Goal: Information Seeking & Learning: Learn about a topic

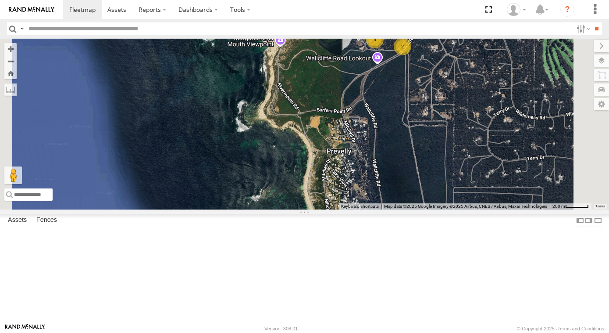
drag, startPoint x: 374, startPoint y: 189, endPoint x: 303, endPoint y: 217, distance: 76.3
click at [310, 209] on div "2 4 WL158- Zac Kelly" at bounding box center [304, 124] width 609 height 171
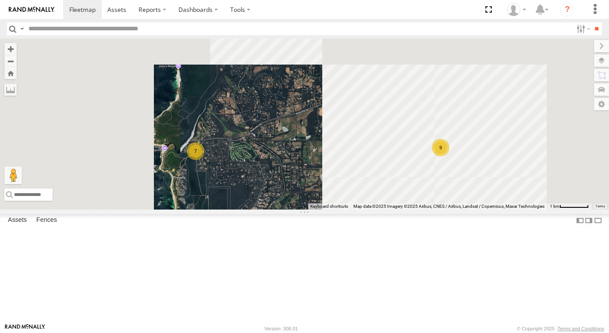
drag, startPoint x: 408, startPoint y: 137, endPoint x: 336, endPoint y: 195, distance: 91.7
click at [349, 190] on div "7 9" at bounding box center [304, 124] width 609 height 171
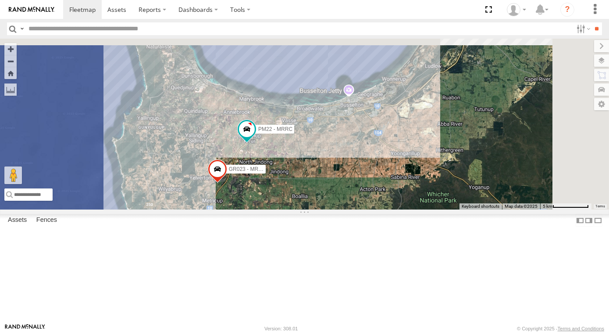
drag, startPoint x: 391, startPoint y: 286, endPoint x: 375, endPoint y: 353, distance: 68.6
click at [375, 332] on html at bounding box center [304, 166] width 609 height 333
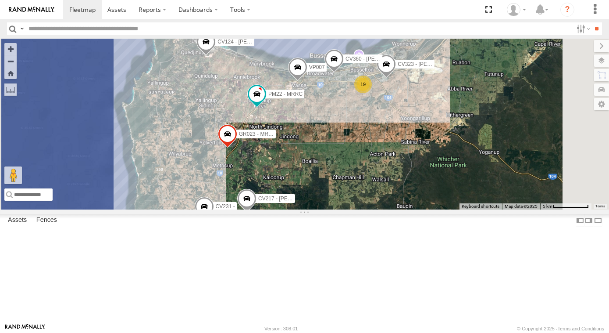
drag, startPoint x: 410, startPoint y: 225, endPoint x: 421, endPoint y: 181, distance: 45.6
click at [421, 181] on div "13 32 7 9 CV231 - CV217 - Jayne Pilmer 4 PM22 - MRRC 2 VP037 - Q Series GR023 -…" at bounding box center [304, 124] width 609 height 171
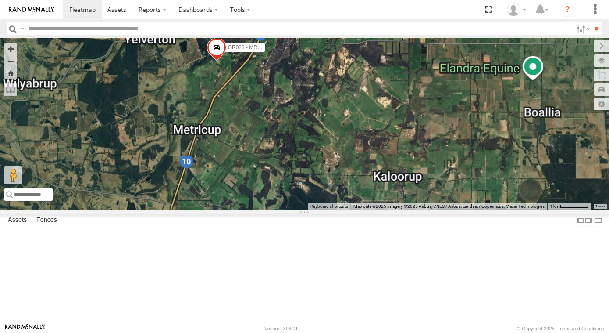
drag, startPoint x: 401, startPoint y: 178, endPoint x: 403, endPoint y: 173, distance: 5.5
click at [403, 174] on div "CV231 - CV217 - Jayne Pilmer PM22 - MRRC VP037 - Q Series GR023 - MRRC TH07 - M…" at bounding box center [304, 124] width 609 height 171
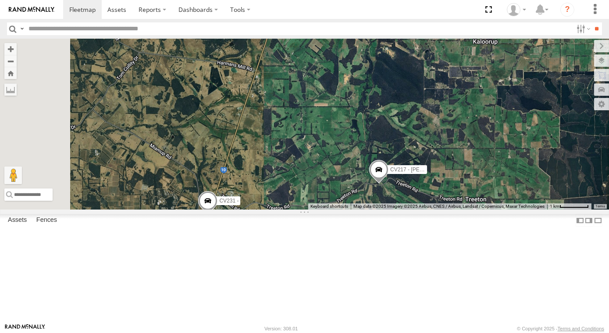
drag, startPoint x: 349, startPoint y: 211, endPoint x: 350, endPoint y: 200, distance: 10.6
click at [350, 207] on div "CV231 - CV217 - Jayne Pilmer PM22 - MRRC VP037 - Q Series GR023 - MRRC TH07 - M…" at bounding box center [304, 124] width 609 height 171
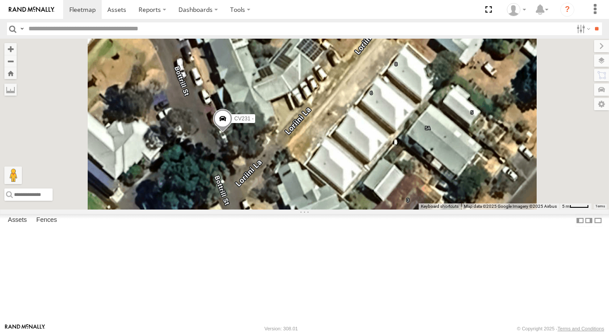
click at [233, 132] on span at bounding box center [222, 121] width 19 height 24
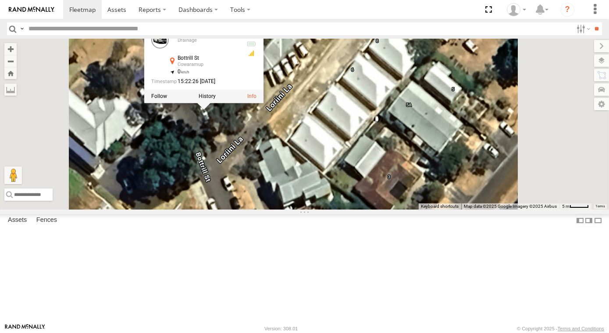
click at [347, 192] on div "CV231 - CV217 - Jayne Pilmer PM22 - MRRC VP037 - Q Series GR023 - MRRC TH07 - M…" at bounding box center [304, 124] width 609 height 171
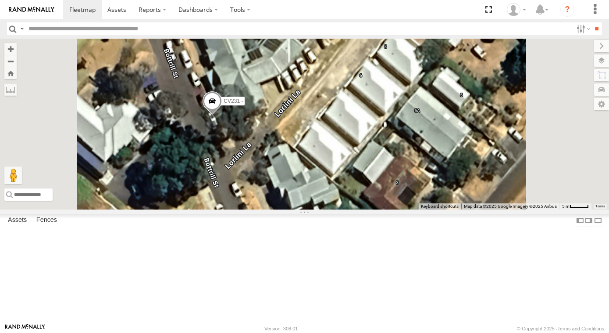
drag, startPoint x: 345, startPoint y: 134, endPoint x: 424, endPoint y: 84, distance: 94.1
click at [424, 84] on div "CV231 - CV217 - Jayne Pilmer PM22 - MRRC VP037 - Q Series GR023 - MRRC TH07 - M…" at bounding box center [304, 124] width 609 height 171
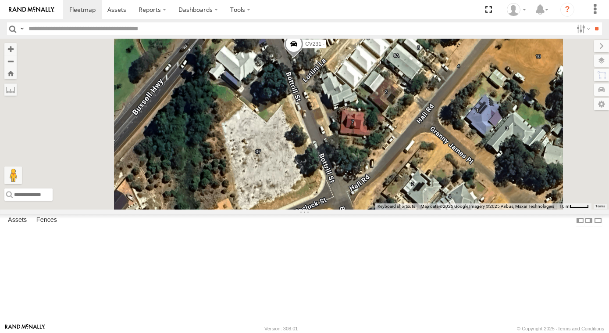
drag, startPoint x: 394, startPoint y: 111, endPoint x: 388, endPoint y: 148, distance: 36.9
click at [388, 148] on div "CV231 - CV217 - Jayne Pilmer PM22 - MRRC VP037 - Q Series GR023 - MRRC TH07 - M…" at bounding box center [304, 124] width 609 height 171
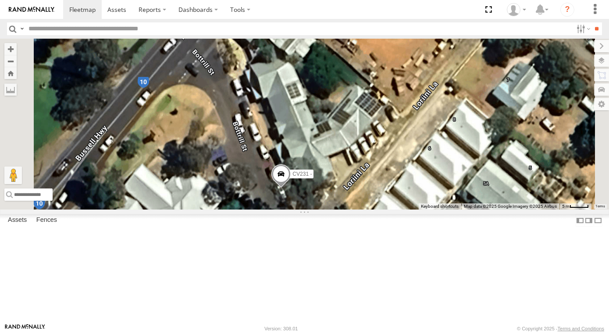
click at [292, 142] on div "CV231 - CV217 - Jayne Pilmer PM22 - MRRC VP037 - Q Series GR023 - MRRC TH07 - M…" at bounding box center [304, 124] width 609 height 171
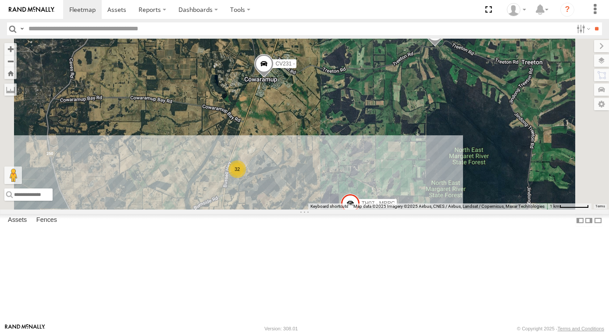
drag, startPoint x: 418, startPoint y: 200, endPoint x: 365, endPoint y: 188, distance: 54.4
click at [365, 188] on div "CV231 - CV217 - Jayne Pilmer PM22 - MRRC VP037 - Q Series GR023 - MRRC TH07 - M…" at bounding box center [304, 124] width 609 height 171
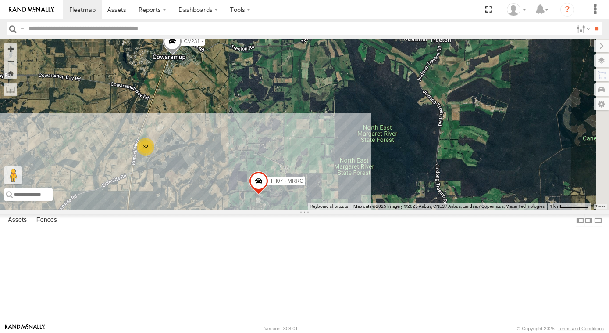
click at [182, 55] on span at bounding box center [172, 43] width 19 height 24
drag, startPoint x: 343, startPoint y: 142, endPoint x: 344, endPoint y: 164, distance: 21.9
click at [344, 164] on div "CV231 - CV217 - Jayne Pilmer PM22 - MRRC VP037 - Q Series GR023 - MRRC TH07 - M…" at bounding box center [304, 124] width 609 height 171
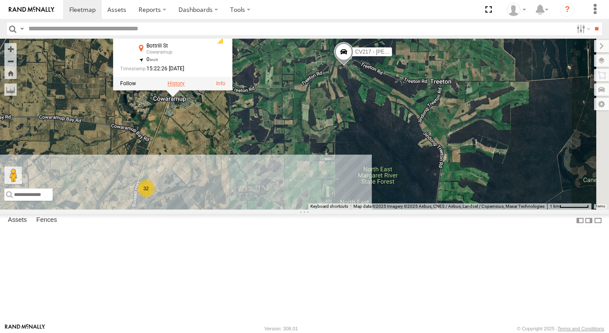
click at [185, 86] on label at bounding box center [176, 83] width 17 height 6
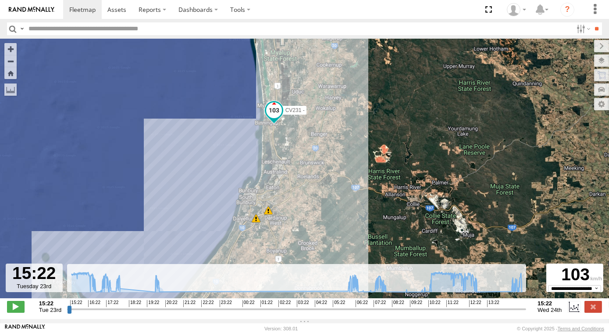
drag, startPoint x: 301, startPoint y: 147, endPoint x: 311, endPoint y: 129, distance: 20.6
click at [311, 129] on div "CV231 - 06:04 Wed 09:59 Wed 11:42 Wed 11:45 Wed 12:09 Wed 12:17 Wed 12:59 Wed 1…" at bounding box center [304, 173] width 609 height 268
click at [314, 124] on div "CV231 - 06:04 Wed 09:59 Wed 11:42 Wed 11:45 Wed 12:09 Wed 12:17 Wed 12:59 Wed 1…" at bounding box center [304, 173] width 609 height 268
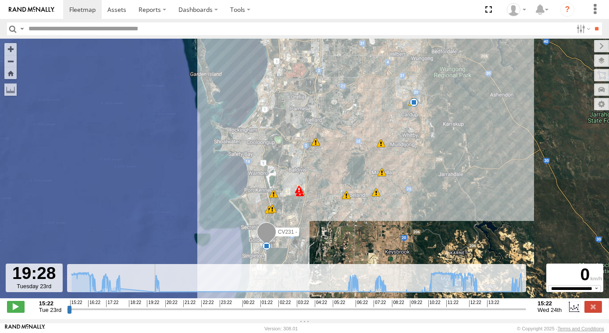
drag, startPoint x: 82, startPoint y: 316, endPoint x: 142, endPoint y: 296, distance: 63.0
click at [144, 304] on input "range" at bounding box center [296, 308] width 459 height 8
drag, startPoint x: 156, startPoint y: 294, endPoint x: 135, endPoint y: 243, distance: 55.5
click at [129, 254] on div "To navigate the map with touch gestures double-tap and hold your finger on the …" at bounding box center [304, 179] width 609 height 280
type input "**********"
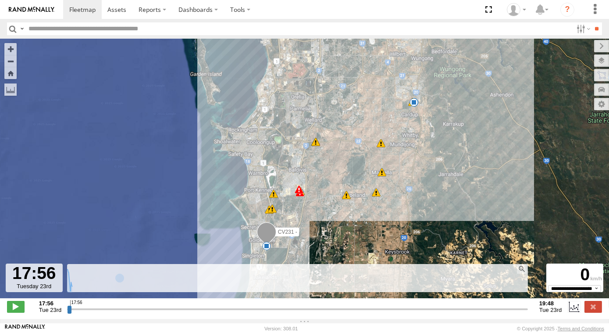
click at [156, 218] on div "CV231 - 06:04 Wed 09:59 Wed 11:42 Wed 11:45 Wed 12:09 Wed 12:17 Wed 12:59 Wed 1…" at bounding box center [304, 173] width 609 height 268
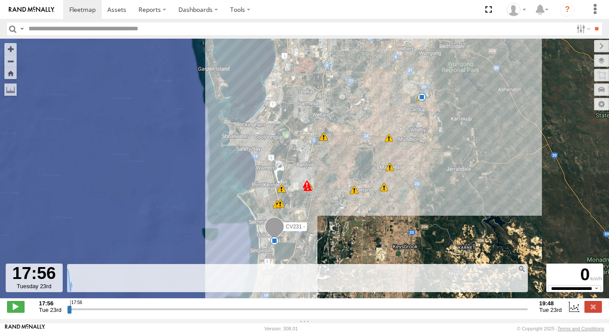
click at [38, 29] on input "text" at bounding box center [299, 28] width 548 height 13
click at [51, 37] on header "Search Query Asset ID Asset Label Registration Manufacturer Model VIN Job ID" at bounding box center [304, 29] width 609 height 20
click at [53, 32] on input "text" at bounding box center [299, 28] width 548 height 13
type input "*****"
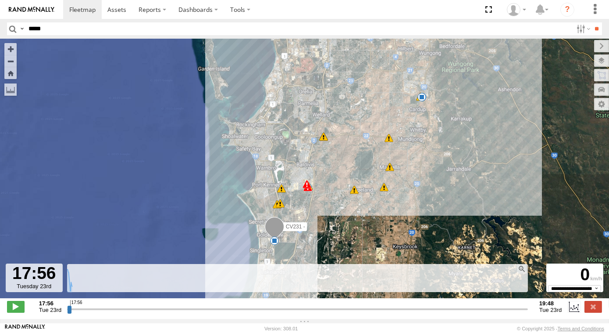
click at [592, 22] on input "**" at bounding box center [597, 28] width 10 height 13
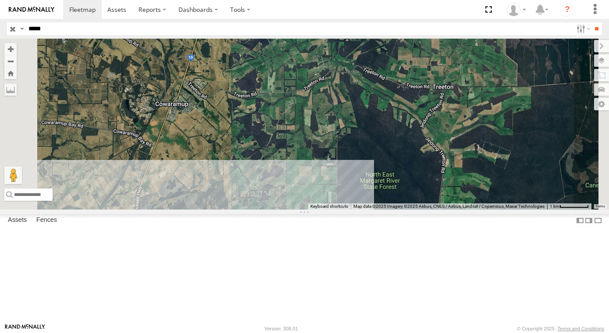
drag, startPoint x: 282, startPoint y: 125, endPoint x: 289, endPoint y: 139, distance: 15.5
click at [289, 139] on div at bounding box center [304, 124] width 609 height 171
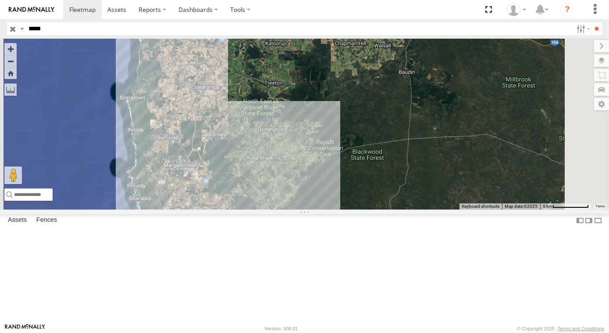
drag, startPoint x: 378, startPoint y: 72, endPoint x: 370, endPoint y: 104, distance: 32.1
click at [372, 104] on div at bounding box center [304, 124] width 609 height 171
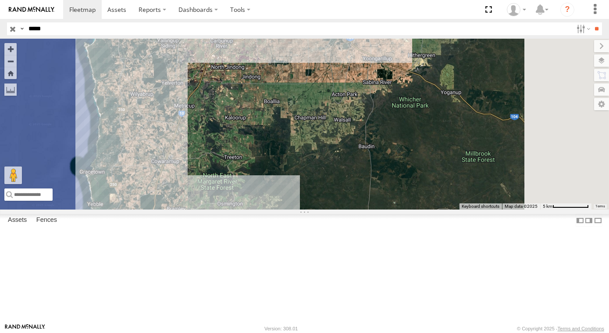
drag, startPoint x: 421, startPoint y: 97, endPoint x: 361, endPoint y: 116, distance: 63.5
click at [365, 118] on div at bounding box center [304, 124] width 609 height 171
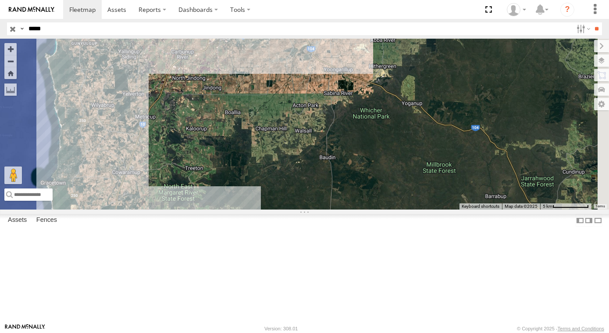
click at [0, 0] on div "CV345 - Jamie Strickland" at bounding box center [0, 0] width 0 height 0
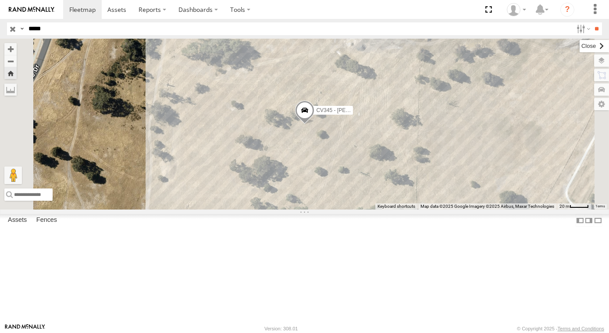
click at [580, 48] on label at bounding box center [594, 46] width 29 height 12
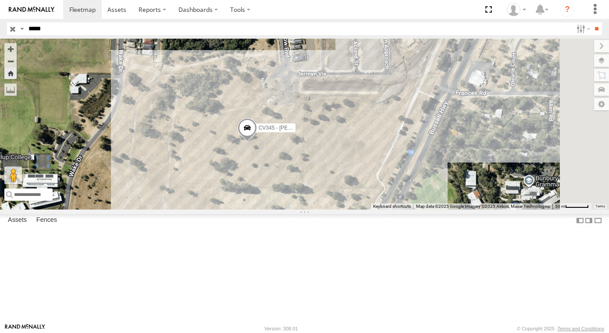
click at [322, 131] on span "CV345 - Jamie Strickland" at bounding box center [290, 128] width 64 height 6
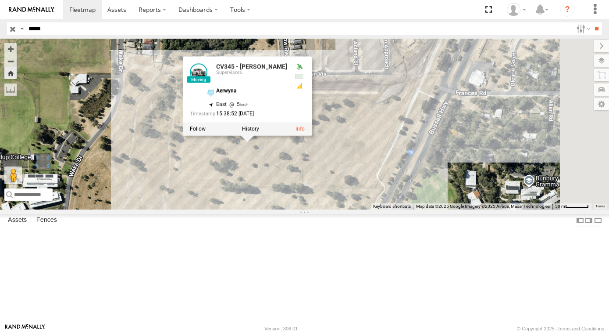
click at [311, 135] on div at bounding box center [246, 128] width 129 height 13
click at [259, 132] on label at bounding box center [250, 128] width 17 height 6
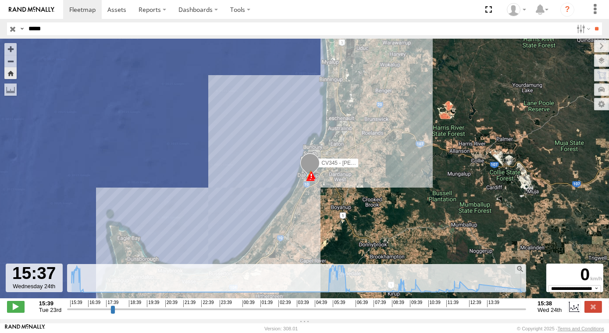
drag, startPoint x: 68, startPoint y: 315, endPoint x: 450, endPoint y: 274, distance: 384.8
type input "**********"
click at [523, 309] on input "range" at bounding box center [296, 308] width 459 height 8
drag, startPoint x: 411, startPoint y: 233, endPoint x: 411, endPoint y: 238, distance: 5.7
click at [411, 238] on div "CV345 - Jamie Strickland 16:06 Tue 16:07 Tue 16:16 Tue 16:27 Tue 05:18 Wed 09:0…" at bounding box center [304, 173] width 609 height 268
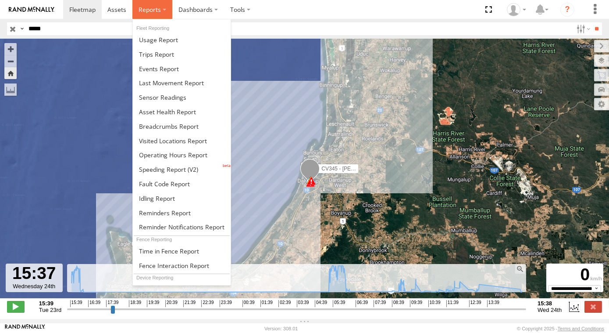
click at [164, 7] on label at bounding box center [152, 9] width 40 height 19
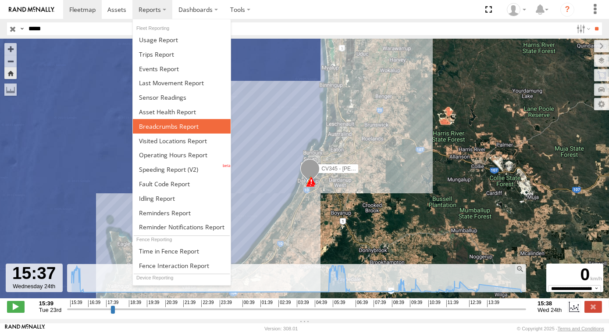
click at [178, 127] on span at bounding box center [169, 126] width 60 height 8
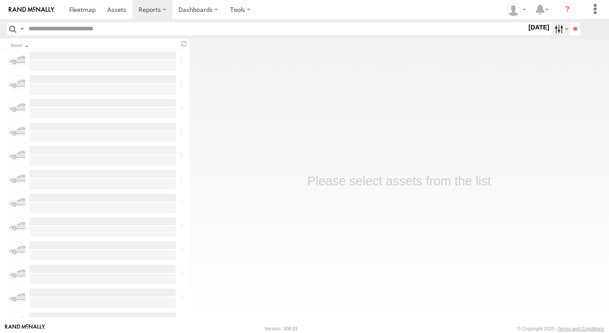
click at [555, 30] on label at bounding box center [560, 28] width 19 height 13
click at [0, 0] on label at bounding box center [0, 0] width 0 height 0
click at [570, 30] on input "**" at bounding box center [575, 28] width 10 height 13
click at [47, 33] on input "text" at bounding box center [276, 28] width 502 height 13
type input "**********"
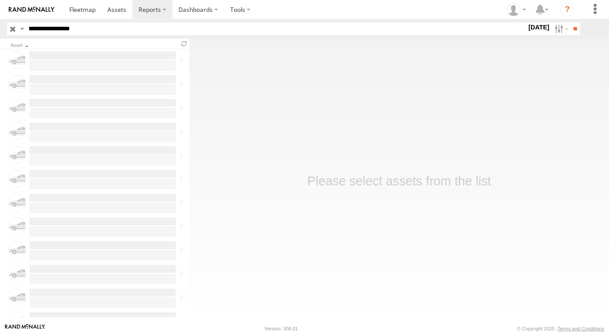
click at [570, 22] on input "**" at bounding box center [575, 28] width 10 height 13
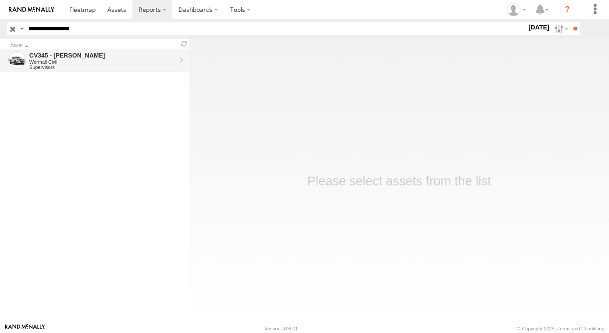
click at [88, 66] on div "Supervisors" at bounding box center [102, 66] width 147 height 5
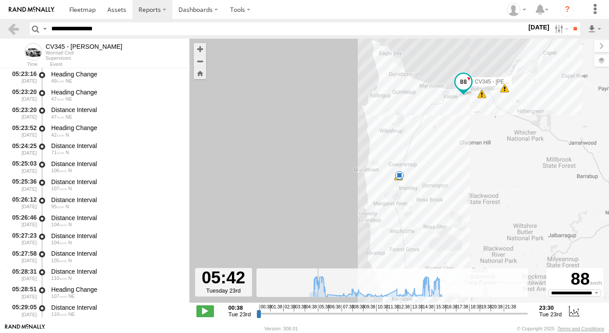
scroll to position [2455, 0]
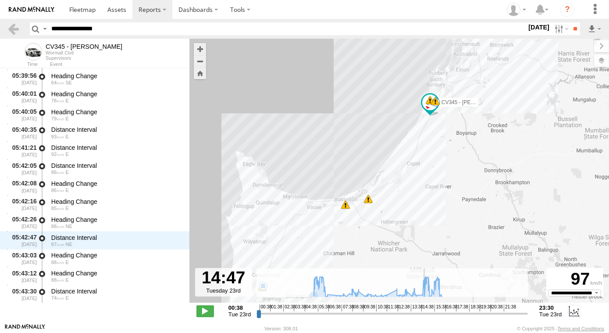
drag, startPoint x: 272, startPoint y: 316, endPoint x: 423, endPoint y: 327, distance: 150.8
click at [423, 317] on input "range" at bounding box center [393, 313] width 272 height 8
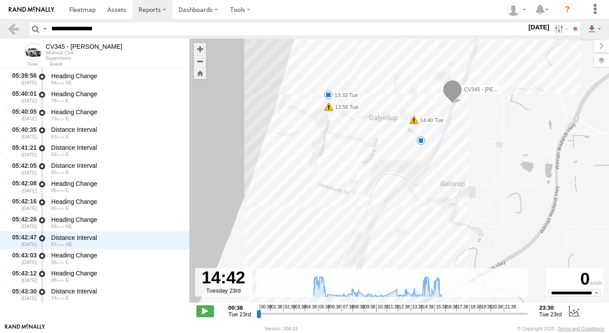
drag, startPoint x: 486, startPoint y: 160, endPoint x: 487, endPoint y: 167, distance: 7.5
click at [487, 165] on div "CV345 - Jamie Strickland 05:46 Tue 13:56 Tue 14:40 Tue 15:09 Tue 16:06 Tue 16:0…" at bounding box center [400, 175] width 420 height 273
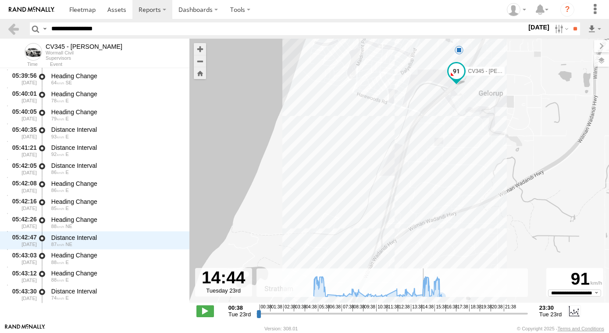
type input "**********"
click at [423, 317] on input "range" at bounding box center [393, 313] width 272 height 8
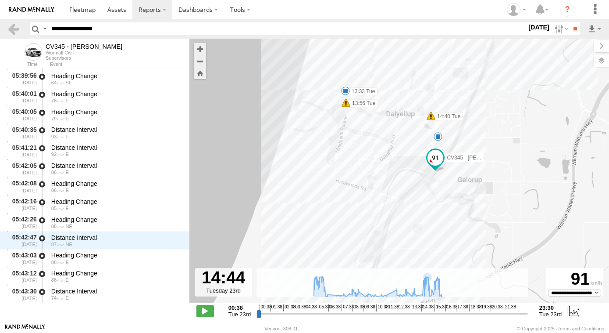
drag, startPoint x: 459, startPoint y: 140, endPoint x: 439, endPoint y: 225, distance: 87.0
click at [439, 225] on div "CV345 - Jamie Strickland 05:46 Tue 13:56 Tue 14:40 Tue 15:09 Tue 16:06 Tue 16:0…" at bounding box center [400, 175] width 420 height 273
drag, startPoint x: 555, startPoint y: 33, endPoint x: 553, endPoint y: 44, distance: 11.2
click at [555, 32] on label at bounding box center [560, 28] width 19 height 13
click at [0, 0] on label at bounding box center [0, 0] width 0 height 0
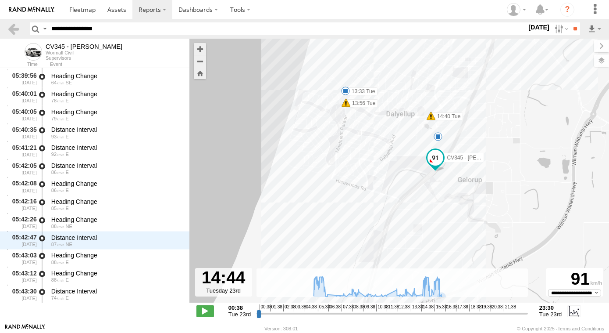
click at [0, 0] on label at bounding box center [0, 0] width 0 height 0
click at [574, 30] on input "**" at bounding box center [575, 28] width 10 height 13
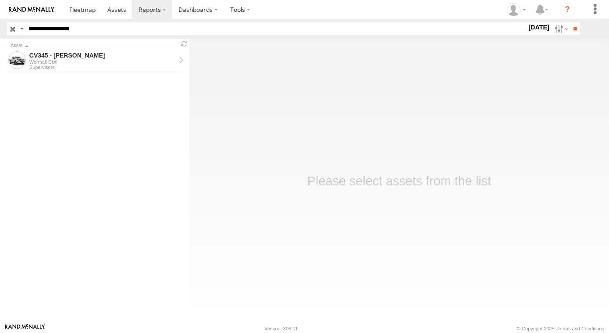
drag, startPoint x: 0, startPoint y: 0, endPoint x: 49, endPoint y: 28, distance: 56.6
click at [73, 30] on input "**********" at bounding box center [276, 28] width 502 height 13
click at [49, 28] on input "**********" at bounding box center [276, 28] width 502 height 13
click at [11, 28] on input "button" at bounding box center [12, 28] width 11 height 13
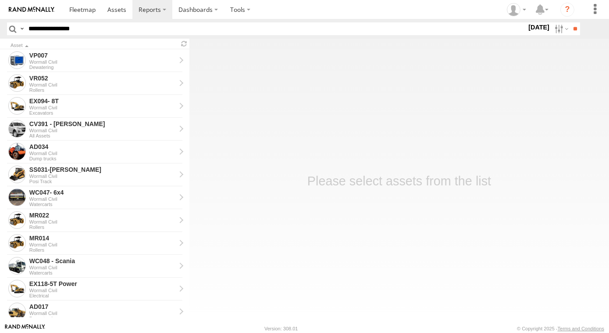
click at [78, 20] on header "Search Query Asset ID Asset Label Registration Manufacturer Model VIN CRSS" at bounding box center [304, 29] width 609 height 20
click at [55, 34] on input "**********" at bounding box center [276, 28] width 502 height 13
type input "******"
click at [570, 22] on input "**" at bounding box center [575, 28] width 10 height 13
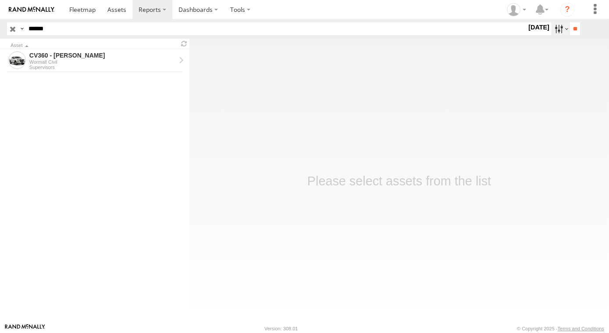
click at [558, 29] on label at bounding box center [560, 28] width 19 height 13
click at [0, 0] on label at bounding box center [0, 0] width 0 height 0
click at [579, 29] on input "**" at bounding box center [575, 28] width 10 height 13
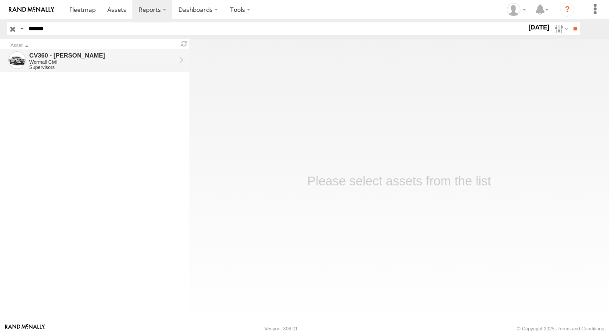
click at [118, 55] on div "CV360 - Ray McCawley" at bounding box center [102, 55] width 147 height 8
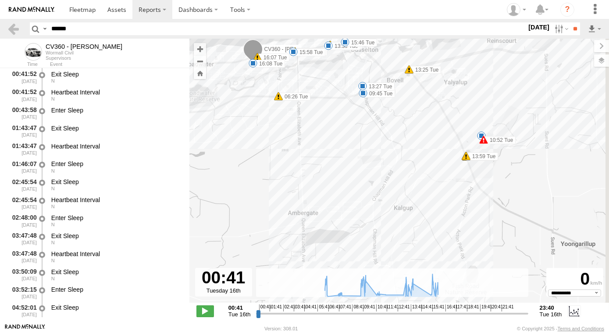
drag, startPoint x: 496, startPoint y: 191, endPoint x: 435, endPoint y: 152, distance: 72.2
click at [435, 152] on div "CV360 - [PERSON_NAME] 06:26 Tue 06:29 Tue 09:30 Tue 09:45 Tue 09:55 Tue 10:52 T…" at bounding box center [400, 175] width 420 height 273
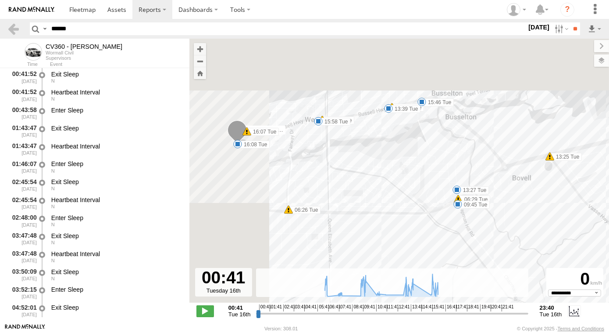
drag, startPoint x: 297, startPoint y: 143, endPoint x: 373, endPoint y: 247, distance: 128.7
click at [373, 247] on div "CV360 - [PERSON_NAME] 06:26 Tue 06:29 Tue 09:30 Tue 09:45 Tue 09:55 Tue 10:52 T…" at bounding box center [400, 175] width 420 height 273
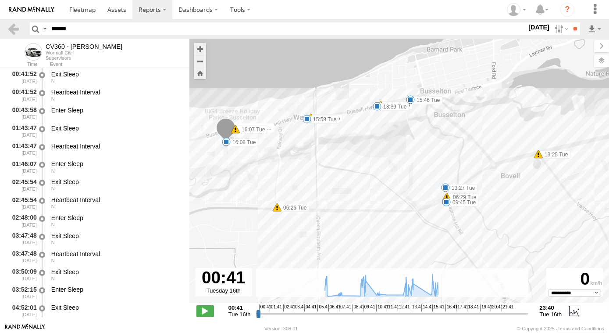
drag, startPoint x: 363, startPoint y: 150, endPoint x: 349, endPoint y: 145, distance: 15.0
click at [349, 145] on div "CV360 - [PERSON_NAME] 06:26 Tue 06:29 Tue 09:30 Tue 09:45 Tue 09:55 Tue 10:52 T…" at bounding box center [400, 175] width 420 height 273
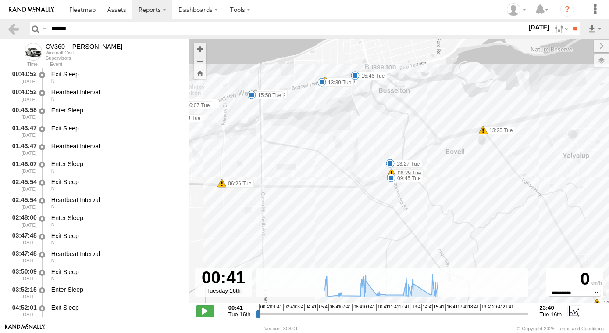
drag, startPoint x: 407, startPoint y: 152, endPoint x: 364, endPoint y: 132, distance: 47.1
click at [364, 132] on div "CV360 - [PERSON_NAME] 06:26 Tue 06:29 Tue 09:30 Tue 09:45 Tue 09:55 Tue 10:52 T…" at bounding box center [400, 175] width 420 height 273
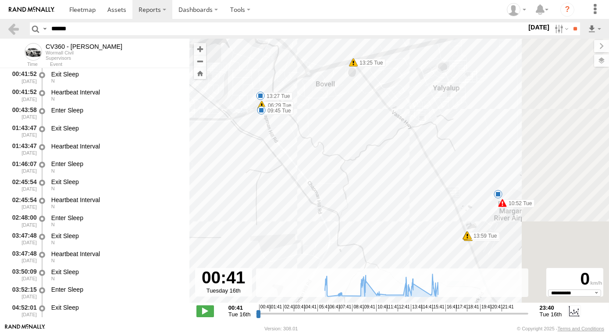
drag, startPoint x: 472, startPoint y: 205, endPoint x: 313, endPoint y: 107, distance: 186.5
click at [313, 107] on div "CV360 - [PERSON_NAME] 06:26 Tue 06:29 Tue 09:30 Tue 09:45 Tue 09:55 Tue 10:52 T…" at bounding box center [400, 175] width 420 height 273
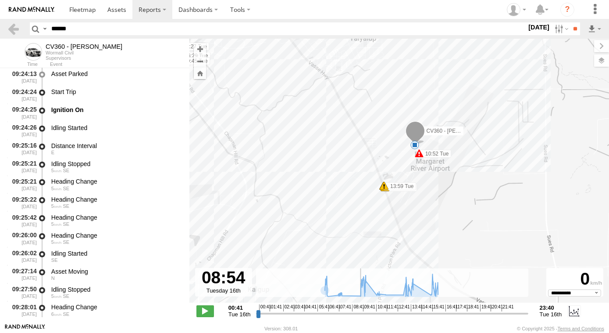
scroll to position [9343, 0]
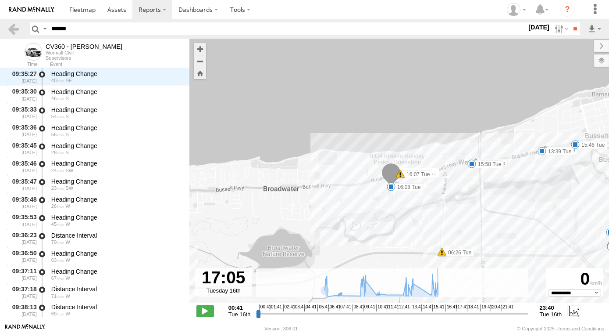
drag, startPoint x: 260, startPoint y: 318, endPoint x: 449, endPoint y: 329, distance: 189.9
type input "**********"
click at [449, 317] on input "range" at bounding box center [392, 313] width 272 height 8
click at [20, 29] on section at bounding box center [15, 28] width 16 height 13
click at [4, 8] on link at bounding box center [31, 9] width 63 height 19
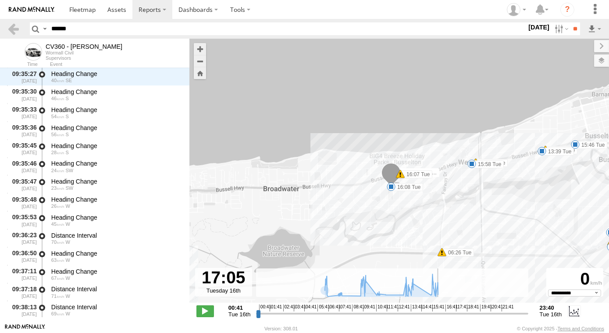
click at [43, 6] on link at bounding box center [31, 9] width 63 height 19
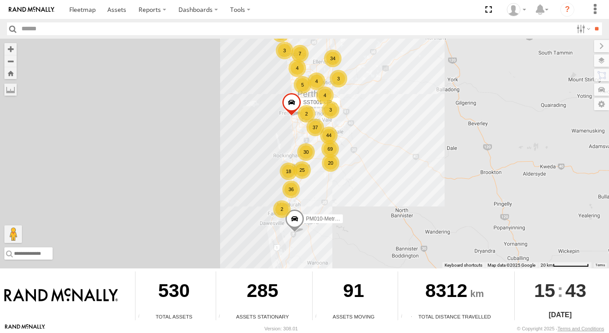
drag, startPoint x: 383, startPoint y: 157, endPoint x: 405, endPoint y: 161, distance: 22.4
click at [405, 161] on div "PM010-Metro Tipper CV295 - [PERSON_NAME] GD011 CV335 - [PERSON_NAME] SST001 - […" at bounding box center [304, 153] width 609 height 229
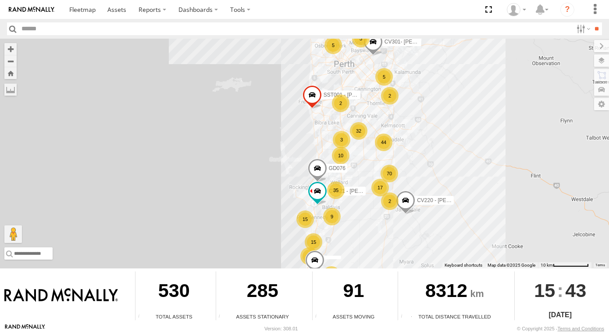
click at [309, 95] on span at bounding box center [311, 97] width 19 height 24
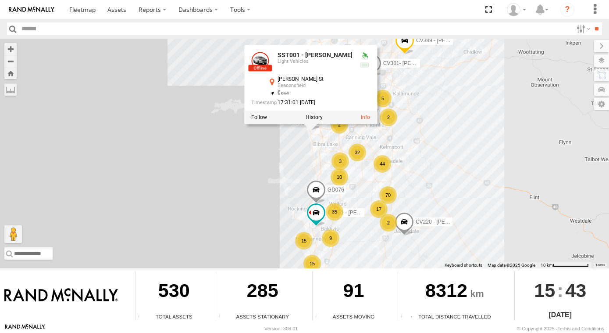
drag, startPoint x: 319, startPoint y: 140, endPoint x: 316, endPoint y: 175, distance: 35.3
click at [316, 175] on div "PM010-Metro Tipper CV295 - Karly Taylor GD011 CV335 - Jason James SST001 - Besi…" at bounding box center [304, 153] width 609 height 229
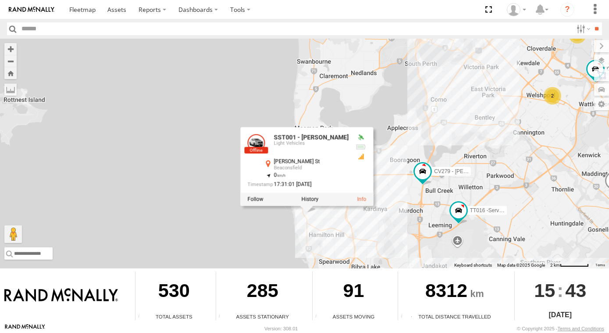
click at [314, 236] on div "PM010-Metro Tipper CV295 - Karly Taylor GD011 CV335 - Jason James SST001 - Besi…" at bounding box center [304, 153] width 609 height 229
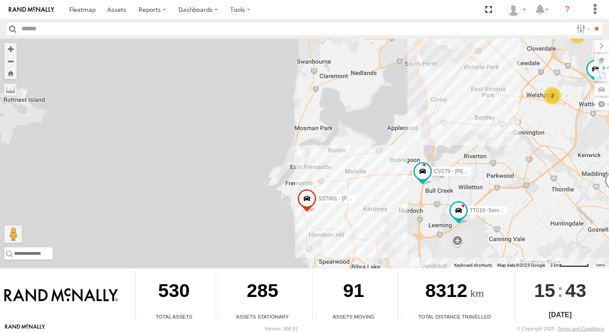
drag, startPoint x: 365, startPoint y: 225, endPoint x: 357, endPoint y: 222, distance: 8.6
click at [357, 222] on div "PM010-Metro Tipper CV295 - Karly Taylor GD011 CV335 - Jason James SST001 - Besi…" at bounding box center [304, 153] width 609 height 229
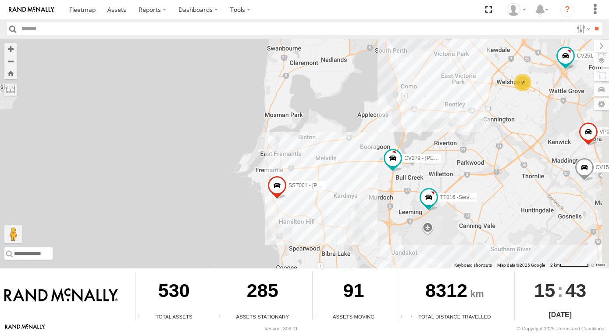
drag, startPoint x: 399, startPoint y: 231, endPoint x: 351, endPoint y: 186, distance: 66.4
click at [351, 186] on div "PM010-Metro Tipper CV295 - Karly Taylor GD011 CV335 - Jason James SST001 - Besi…" at bounding box center [304, 153] width 609 height 229
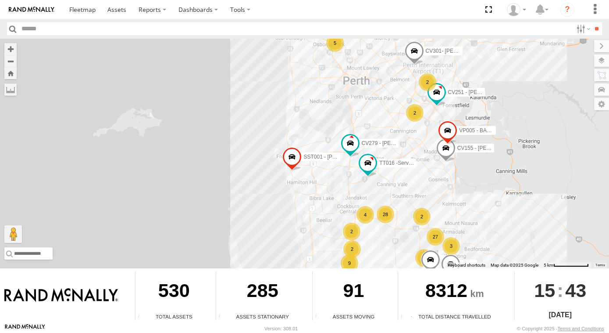
drag, startPoint x: 385, startPoint y: 193, endPoint x: 376, endPoint y: 180, distance: 15.6
click at [379, 182] on div "PM010-Metro Tipper CV295 - Karly Taylor GD011 CV335 - Jason James SST001 - Besi…" at bounding box center [304, 153] width 609 height 229
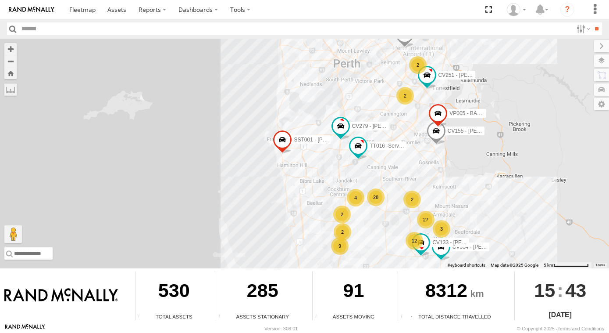
drag, startPoint x: 481, startPoint y: 155, endPoint x: 452, endPoint y: 157, distance: 28.6
click at [459, 157] on div "PM010-Metro Tipper CV295 - Karly Taylor GD011 CV335 - Jason James SST001 - Besi…" at bounding box center [304, 153] width 609 height 229
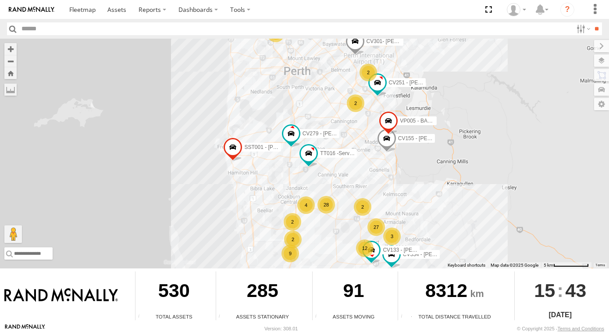
drag, startPoint x: 451, startPoint y: 157, endPoint x: 429, endPoint y: 161, distance: 23.0
click at [432, 161] on div "PM010-Metro Tipper CV295 - Karly Taylor GD011 CV335 - Jason James SST001 - Besi…" at bounding box center [304, 153] width 609 height 229
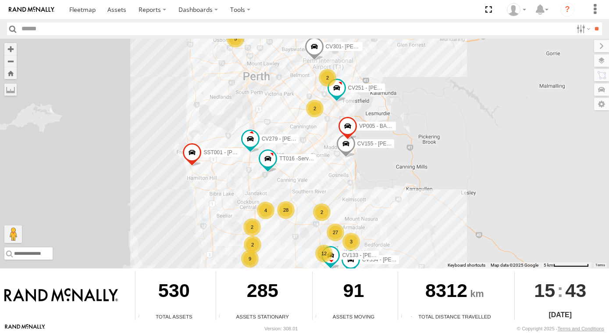
click at [182, 153] on div "PM010-Metro Tipper CV295 - Karly Taylor GD011 CV335 - Jason James SST001 - Besi…" at bounding box center [304, 153] width 609 height 229
drag, startPoint x: 225, startPoint y: 185, endPoint x: 218, endPoint y: 168, distance: 18.7
click at [218, 168] on div "PM010-Metro Tipper CV295 - Karly Taylor GD011 CV335 - Jason James SST001 - Besi…" at bounding box center [304, 153] width 609 height 229
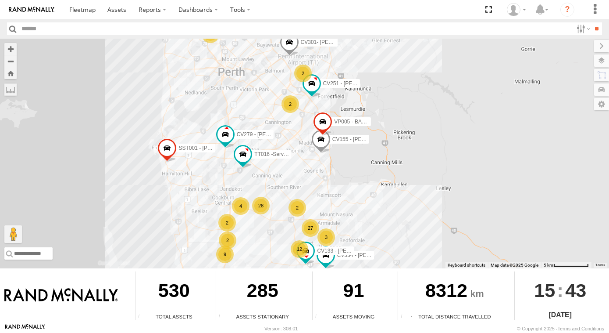
drag, startPoint x: 218, startPoint y: 168, endPoint x: 203, endPoint y: 226, distance: 60.6
click at [203, 226] on div "PM010-Metro Tipper CV295 - Karly Taylor GD011 CV335 - Jason James SST001 - Besi…" at bounding box center [304, 153] width 609 height 229
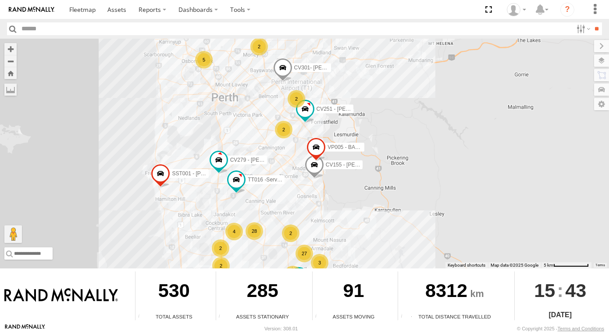
drag, startPoint x: 222, startPoint y: 136, endPoint x: 235, endPoint y: 150, distance: 19.2
click at [223, 143] on div "PM010-Metro Tipper CV295 - Karly Taylor GD011 CV335 - Jason James SST001 - Besi…" at bounding box center [304, 153] width 609 height 229
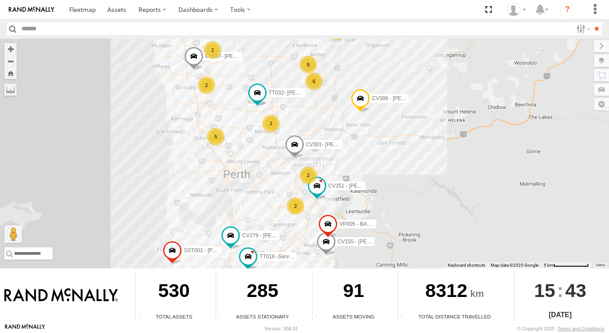
click at [295, 146] on span at bounding box center [294, 146] width 19 height 24
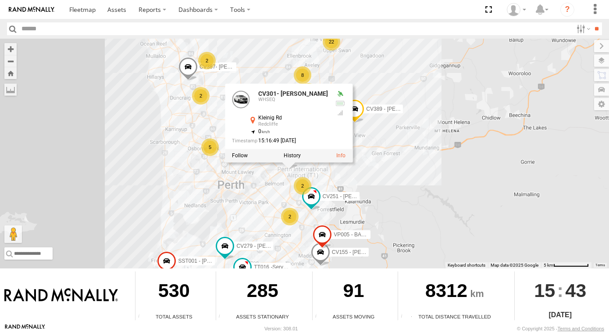
drag, startPoint x: 284, startPoint y: 172, endPoint x: 278, endPoint y: 184, distance: 13.9
click at [278, 184] on div "PM010-Metro Tipper CV295 - Karly Taylor GD011 CV335 - Jason James SST001 - Besi…" at bounding box center [304, 153] width 609 height 229
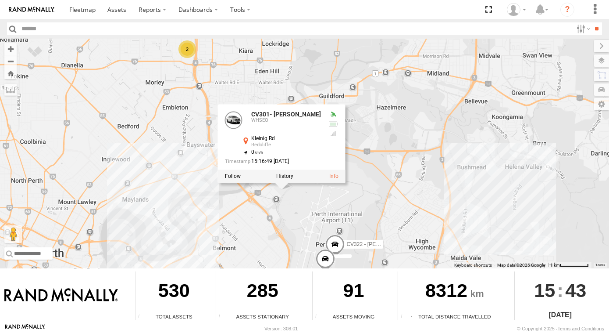
click at [300, 217] on div "PM010-Metro Tipper CV295 - Karly Taylor GD011 CV335 - Jason James SST001 - Besi…" at bounding box center [304, 153] width 609 height 229
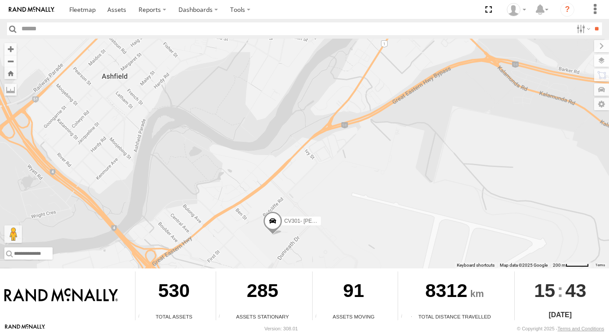
drag, startPoint x: 332, startPoint y: 223, endPoint x: 329, endPoint y: 176, distance: 46.6
click at [329, 179] on div "PM010-Metro Tipper CV295 - Karly Taylor GD011 CV335 - Jason James SST001 - Besi…" at bounding box center [304, 153] width 609 height 229
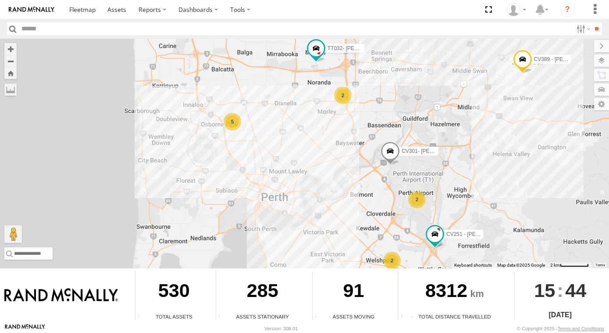
drag, startPoint x: 462, startPoint y: 231, endPoint x: 458, endPoint y: 186, distance: 44.9
click at [458, 187] on div "PM010-Metro Tipper CV295 - Karly Taylor GD011 CV335 - Jason James SST001 - Besi…" at bounding box center [304, 153] width 609 height 229
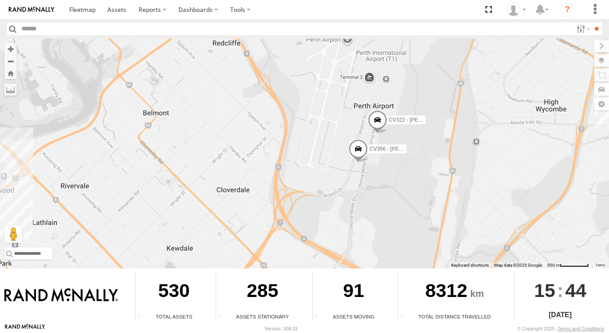
drag, startPoint x: 439, startPoint y: 196, endPoint x: 432, endPoint y: 187, distance: 10.9
click at [432, 187] on div "PM010-Metro Tipper CV295 - Karly Taylor GD011 CV335 - Jason James SST001 - Besi…" at bounding box center [304, 153] width 609 height 229
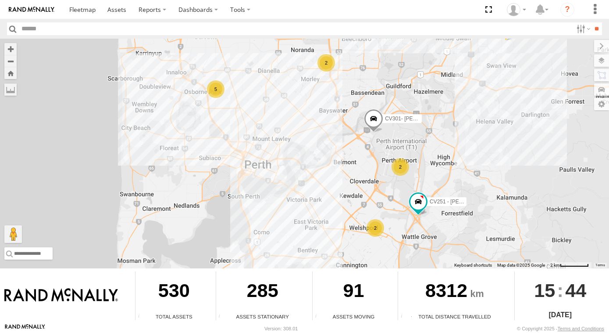
drag, startPoint x: 439, startPoint y: 190, endPoint x: 400, endPoint y: 176, distance: 41.6
click at [402, 177] on div "PM010-Metro Tipper CV295 - Karly Taylor GD011 CV335 - Jason James SST001 - Besi…" at bounding box center [304, 153] width 609 height 229
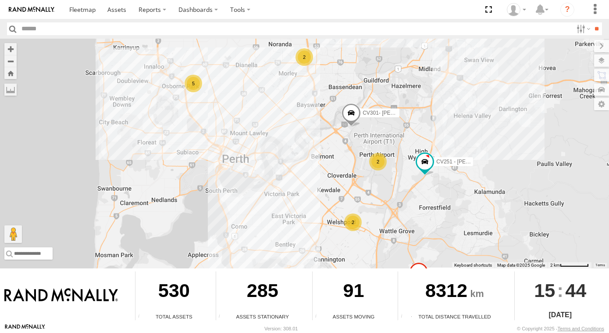
drag, startPoint x: 390, startPoint y: 217, endPoint x: 387, endPoint y: 202, distance: 15.6
click at [387, 202] on div "PM010-Metro Tipper CV295 - Karly Taylor GD011 CV335 - Jason James SST001 - Besi…" at bounding box center [304, 153] width 609 height 229
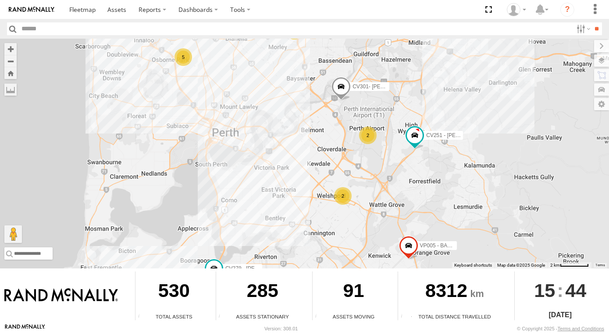
drag, startPoint x: 440, startPoint y: 197, endPoint x: 428, endPoint y: 179, distance: 21.2
click at [428, 179] on div "PM010-Metro Tipper CV295 - Karly Taylor GD011 CV335 - Jason James SST001 - Besi…" at bounding box center [304, 153] width 609 height 229
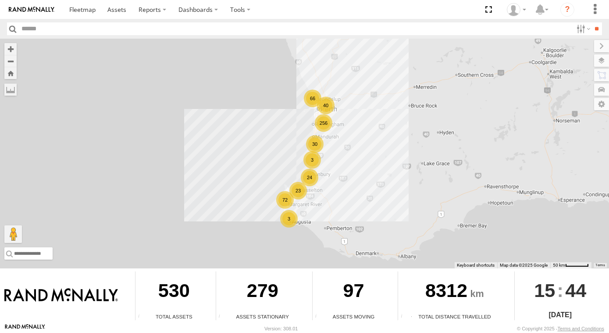
drag, startPoint x: 416, startPoint y: 151, endPoint x: 424, endPoint y: 165, distance: 16.3
click at [420, 163] on div "256 72 24 23 66 40 30 3 3" at bounding box center [304, 153] width 609 height 229
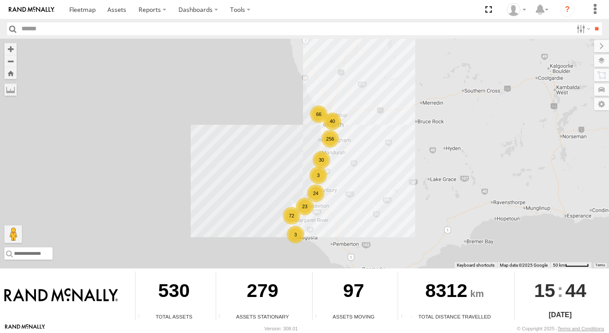
drag, startPoint x: 429, startPoint y: 151, endPoint x: 500, endPoint y: 149, distance: 70.7
click at [500, 149] on div "256 72 24 23 66 40 30 3 3" at bounding box center [304, 153] width 609 height 229
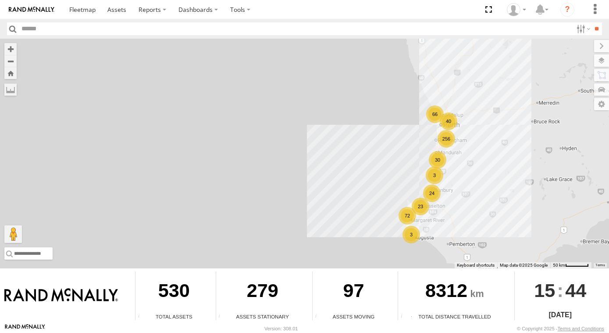
click at [433, 196] on div "24" at bounding box center [432, 193] width 18 height 18
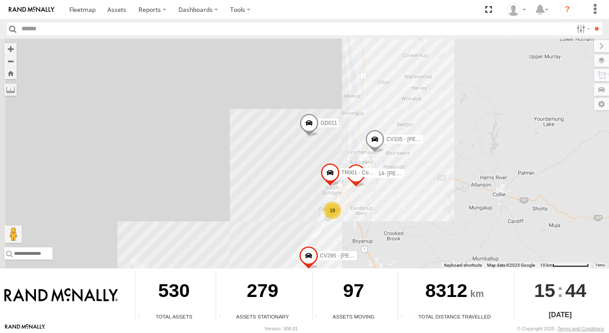
drag, startPoint x: 372, startPoint y: 106, endPoint x: 411, endPoint y: 157, distance: 64.8
click at [411, 157] on div "19 21 PM014- [PERSON_NAME] TR001 - Compressor VP007 CV295 - [PERSON_NAME] GD011…" at bounding box center [304, 153] width 609 height 229
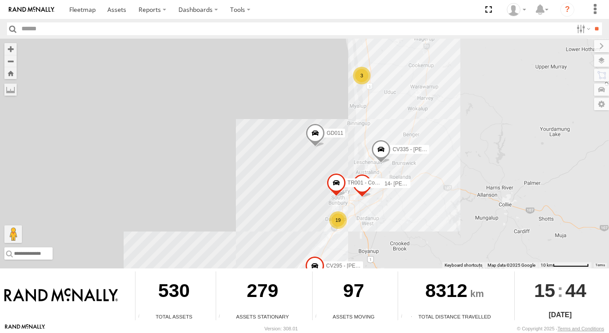
drag, startPoint x: 425, startPoint y: 124, endPoint x: 430, endPoint y: 123, distance: 5.3
click at [429, 127] on div "19 21 PM014- [PERSON_NAME] TR001 - Compressor VP007 CV295 - [PERSON_NAME] GD011…" at bounding box center [304, 153] width 609 height 229
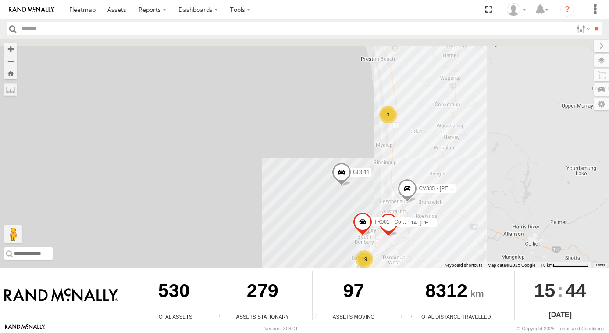
drag, startPoint x: 434, startPoint y: 79, endPoint x: 433, endPoint y: 115, distance: 36.0
click at [433, 115] on div "19 21 PM014- [PERSON_NAME] TR001 - Compressor VP007 CV295 - [PERSON_NAME] GD011…" at bounding box center [304, 153] width 609 height 229
